Goal: Navigation & Orientation: Find specific page/section

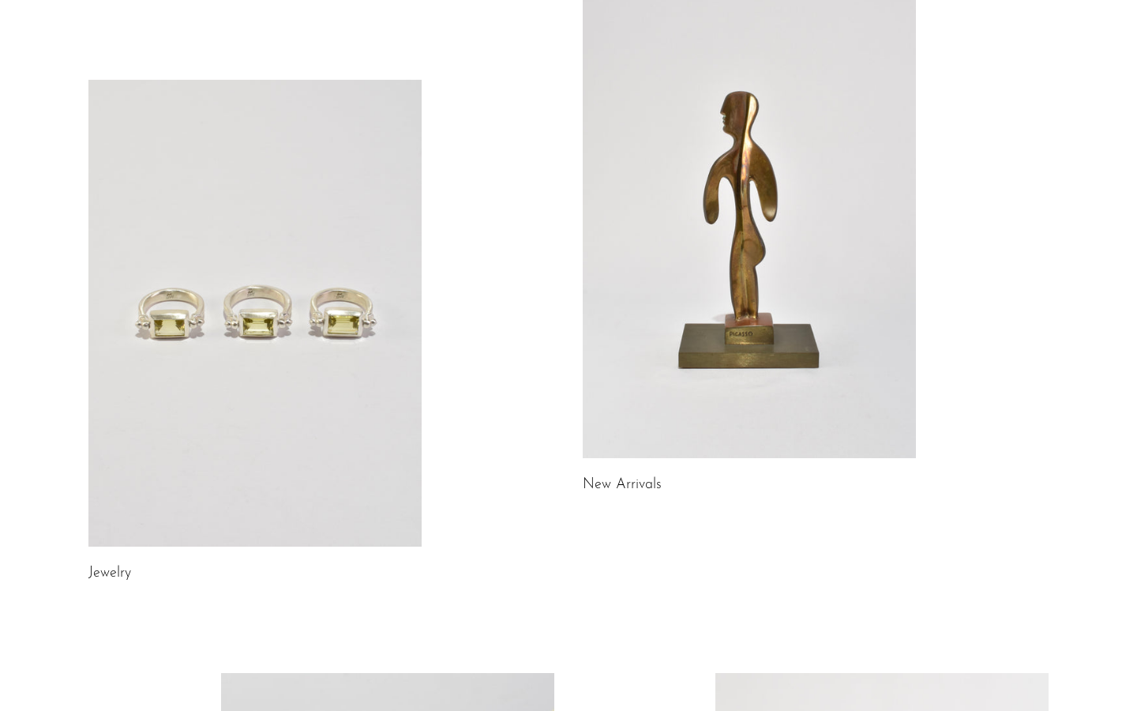
click at [289, 434] on link at bounding box center [254, 313] width 333 height 467
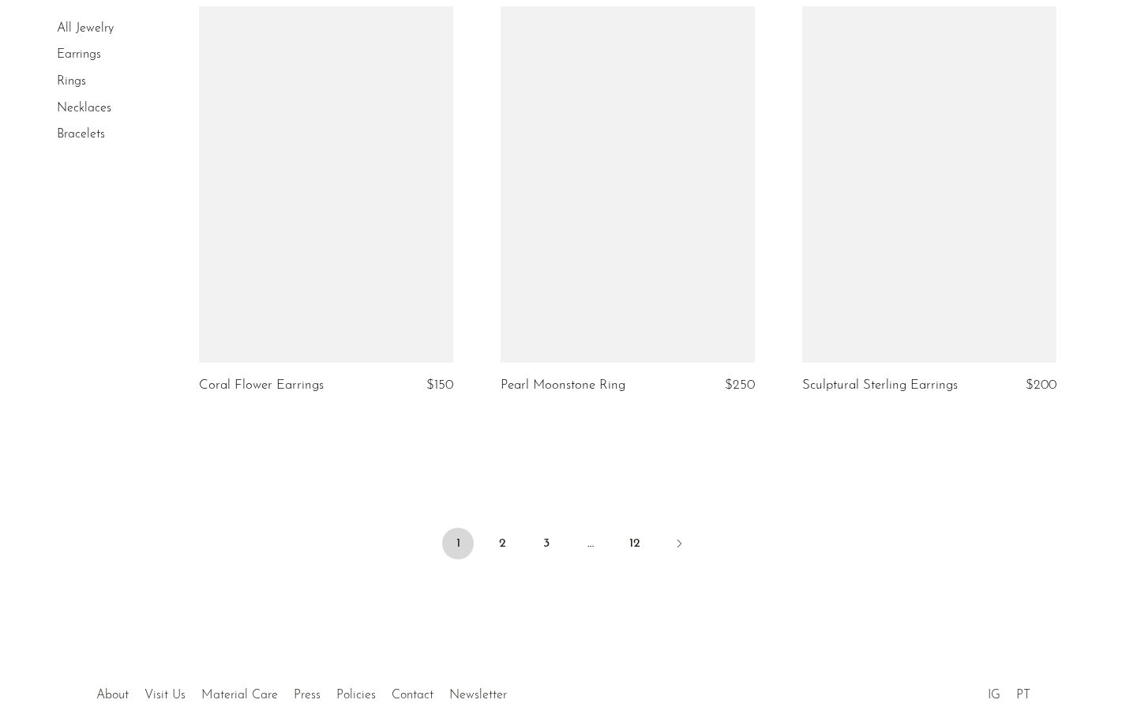
scroll to position [4985, 0]
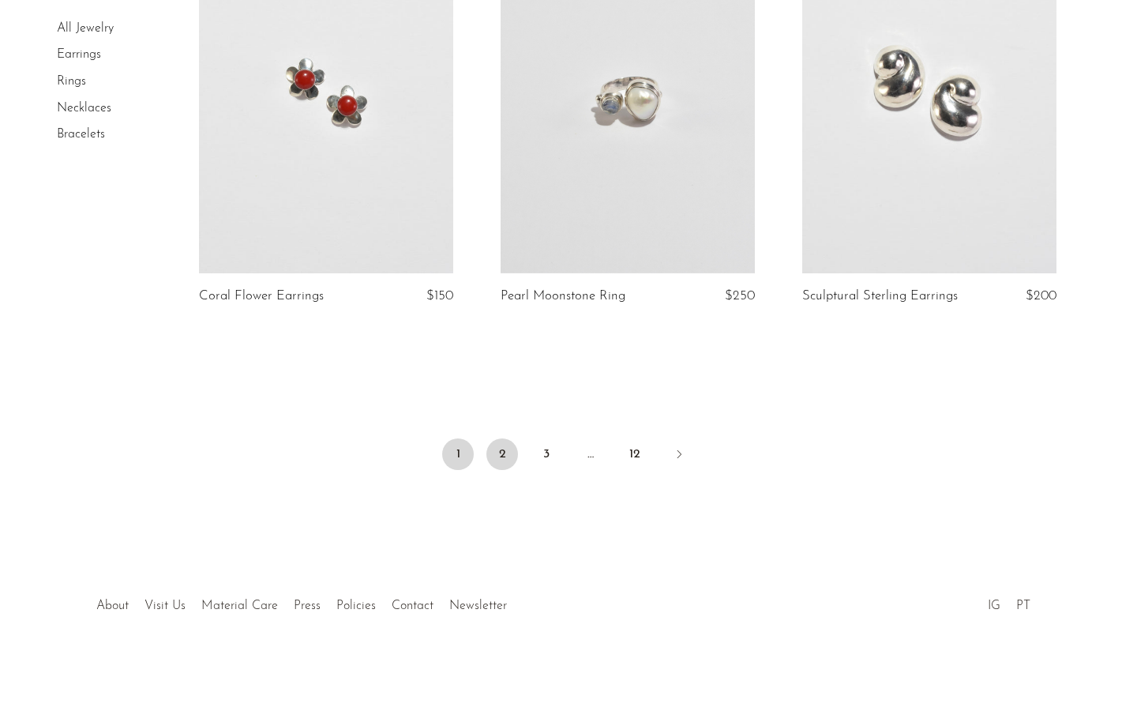
click at [508, 446] on link "2" at bounding box center [502, 454] width 32 height 32
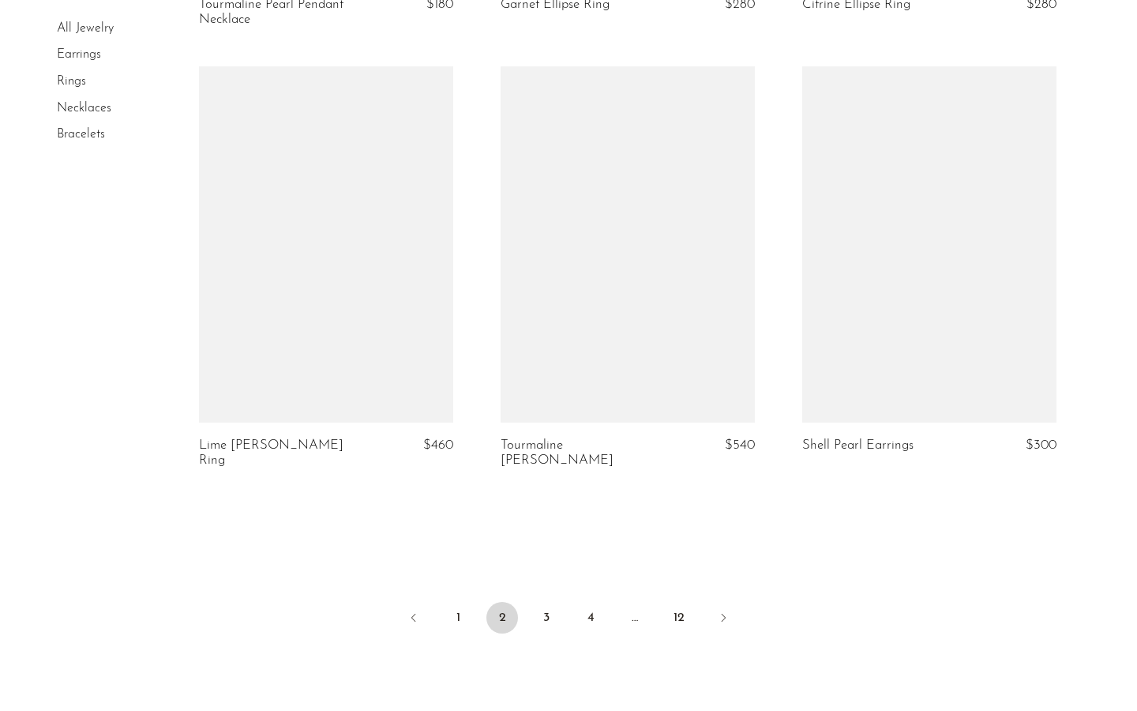
scroll to position [4846, 0]
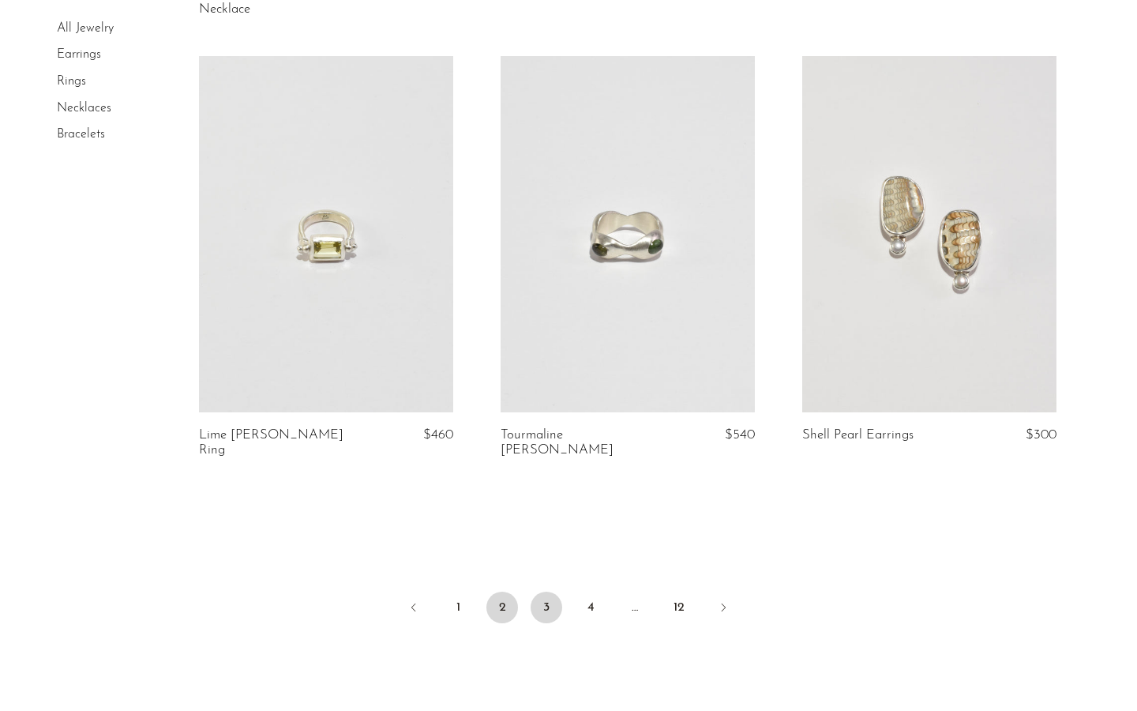
click at [544, 592] on link "3" at bounding box center [547, 608] width 32 height 32
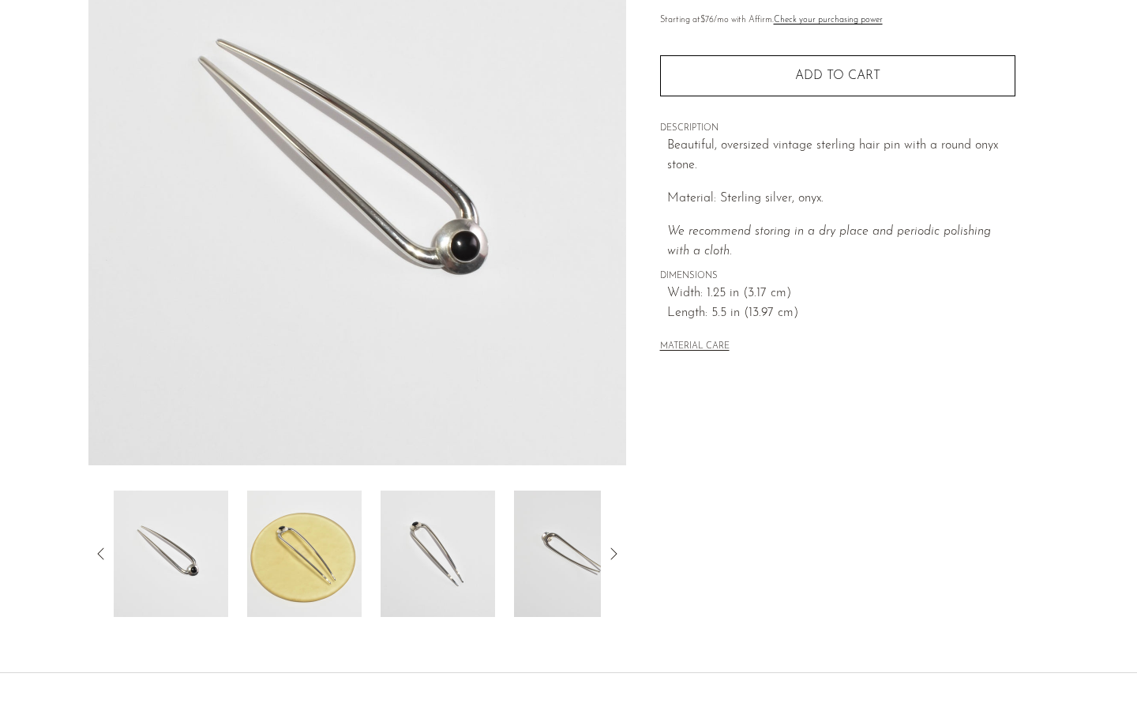
scroll to position [250, 0]
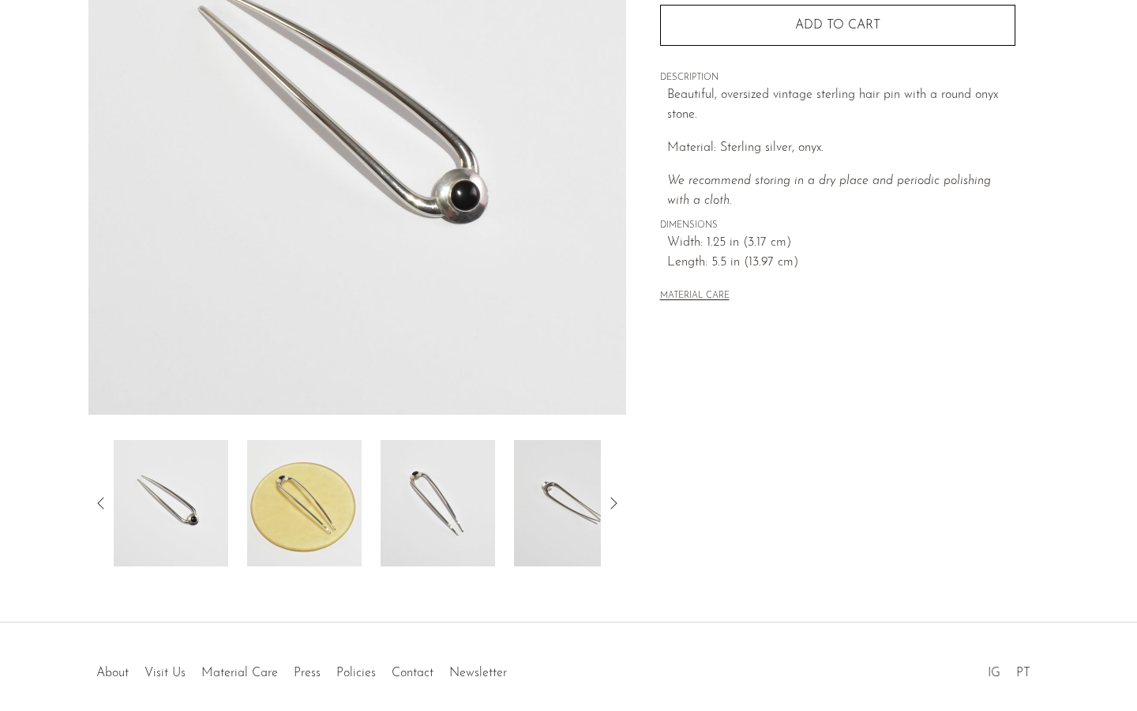
click at [576, 483] on img at bounding box center [571, 503] width 115 height 126
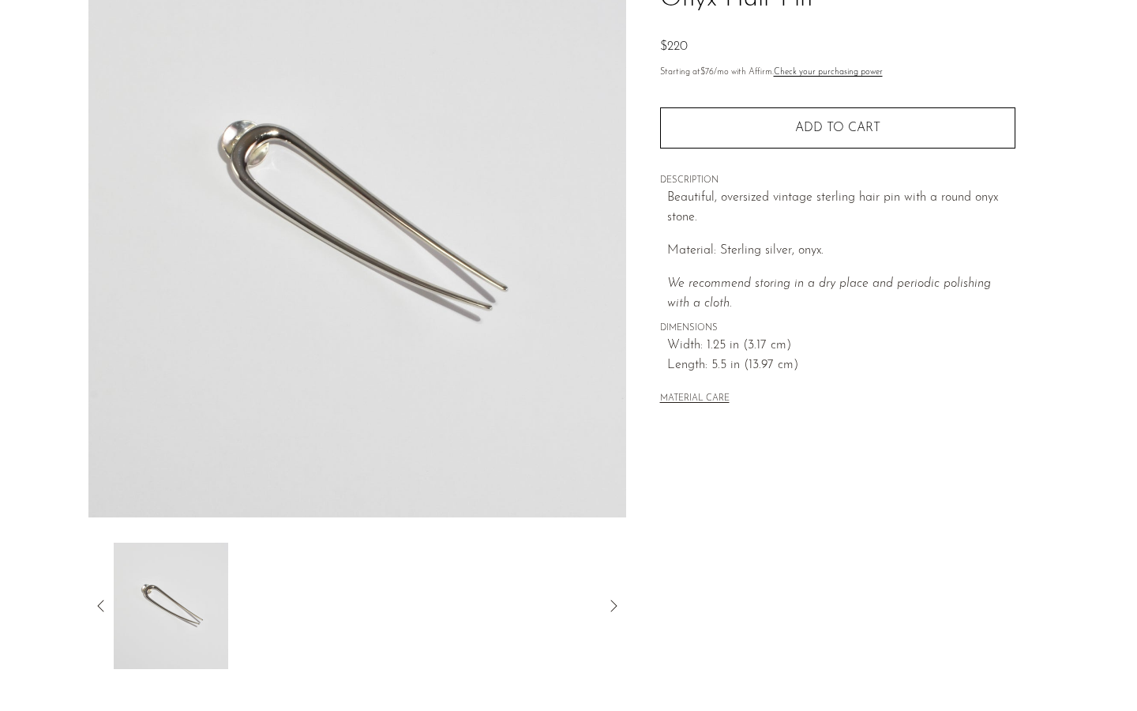
scroll to position [0, 0]
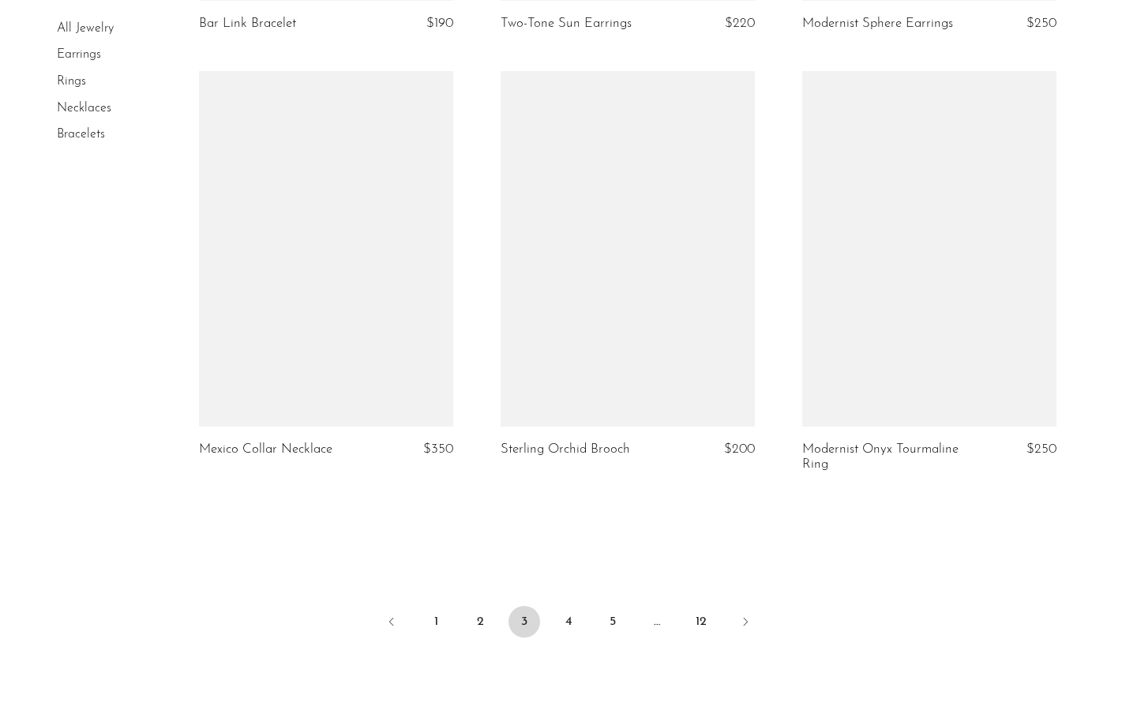
scroll to position [4889, 0]
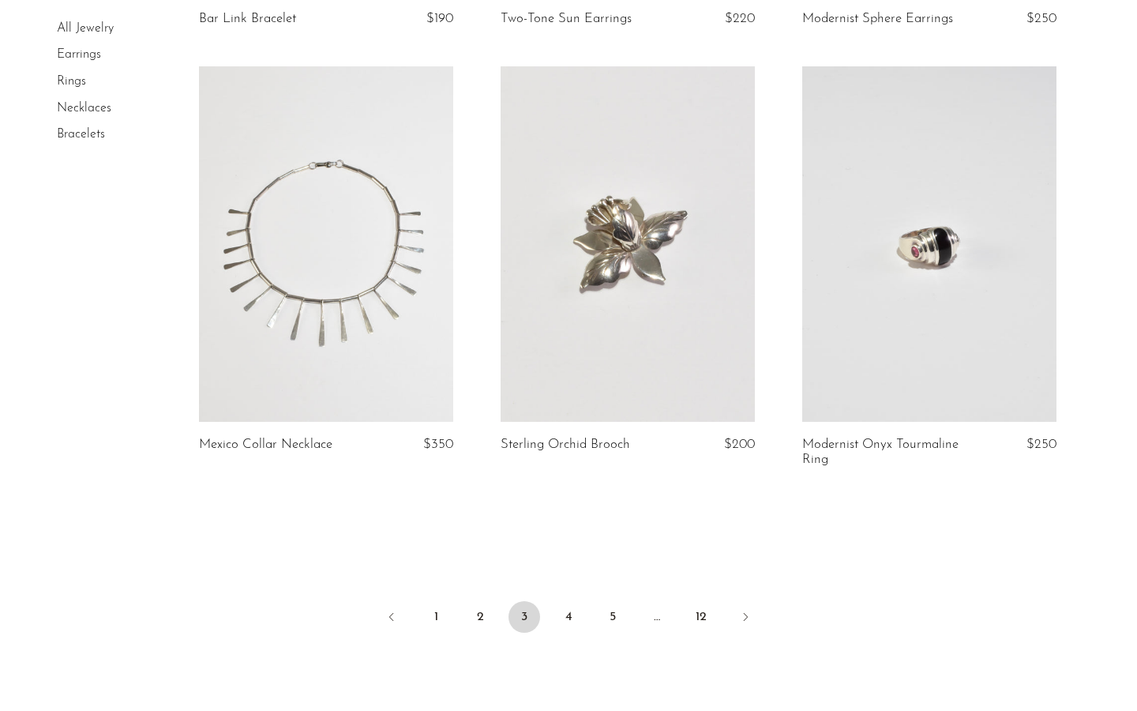
click at [566, 641] on ul "1 2 3 4 5 … 12" at bounding box center [568, 618] width 1011 height 47
click at [569, 615] on link "4" at bounding box center [569, 617] width 32 height 32
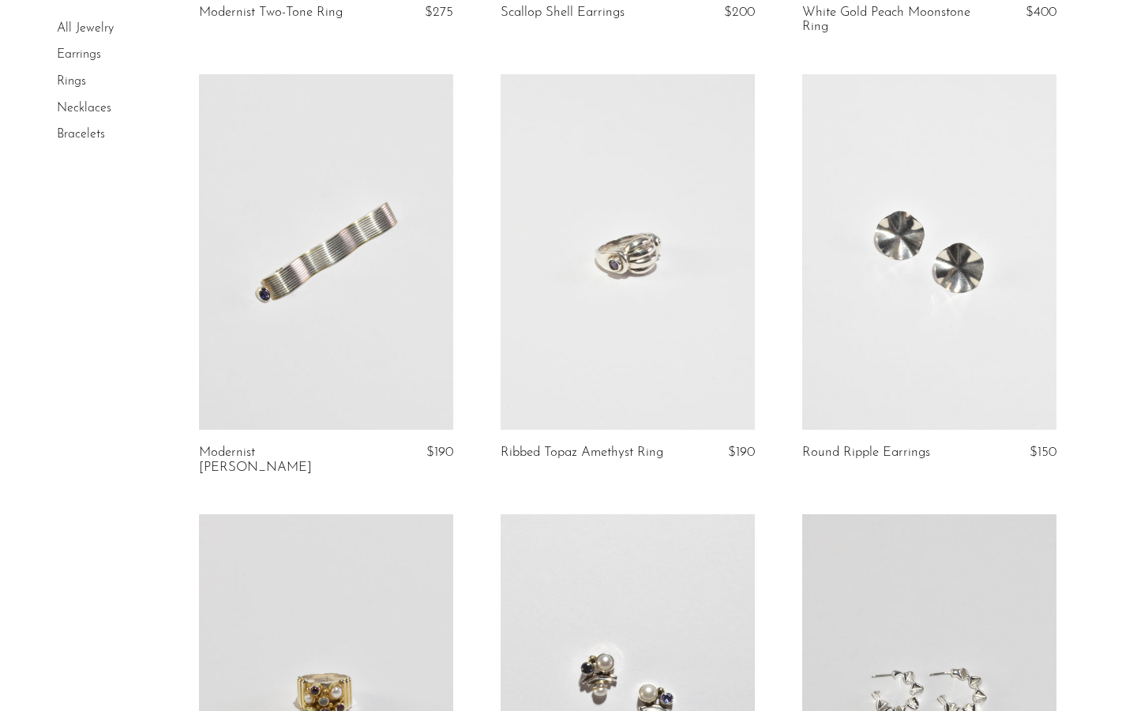
scroll to position [1808, 0]
